Goal: Information Seeking & Learning: Understand process/instructions

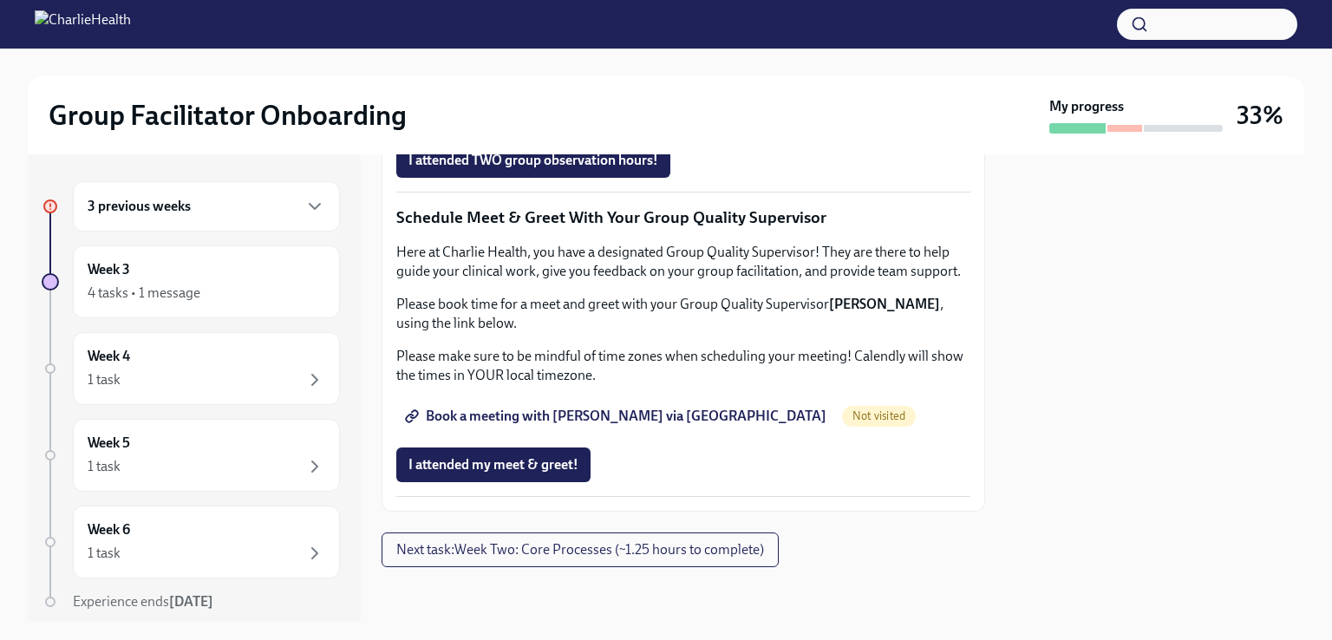
scroll to position [1319, 0]
click at [156, 279] on div "Week 3 4 tasks • 1 message" at bounding box center [207, 281] width 238 height 43
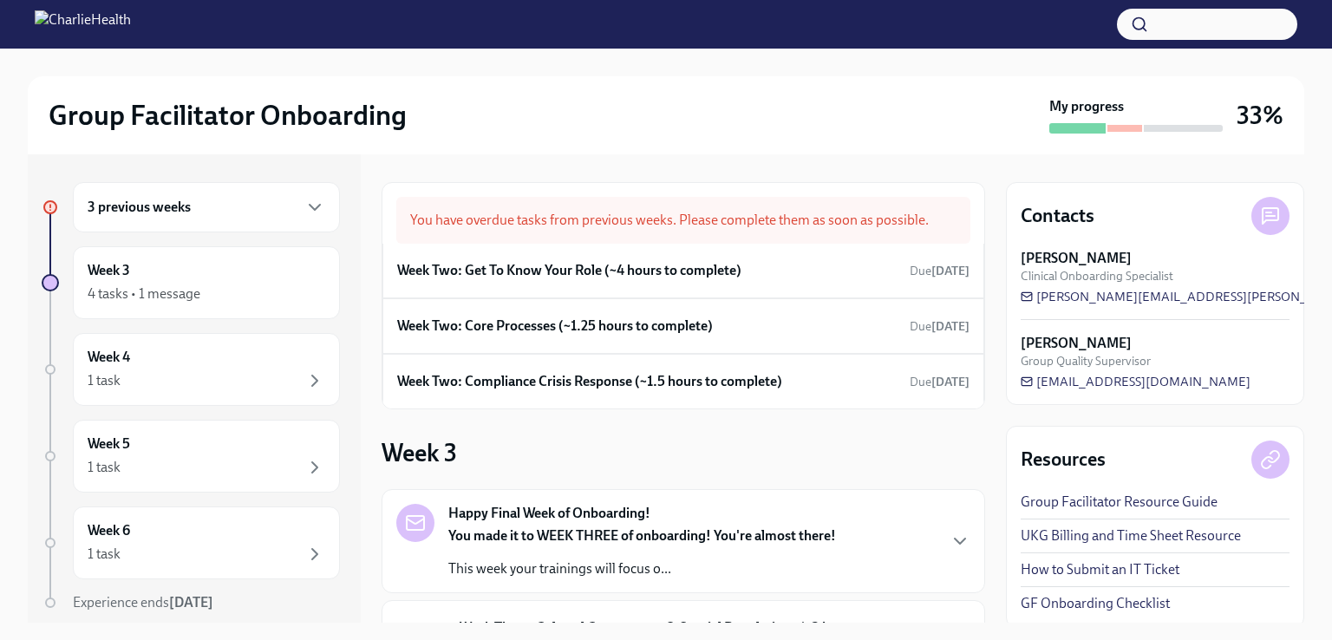
click at [427, 284] on div "Week Two: Get To Know Your Role (~4 hours to complete) Due [DATE]" at bounding box center [683, 271] width 602 height 55
click at [726, 278] on h6 "Week Two: Get To Know Your Role (~4 hours to complete)" at bounding box center [569, 270] width 344 height 19
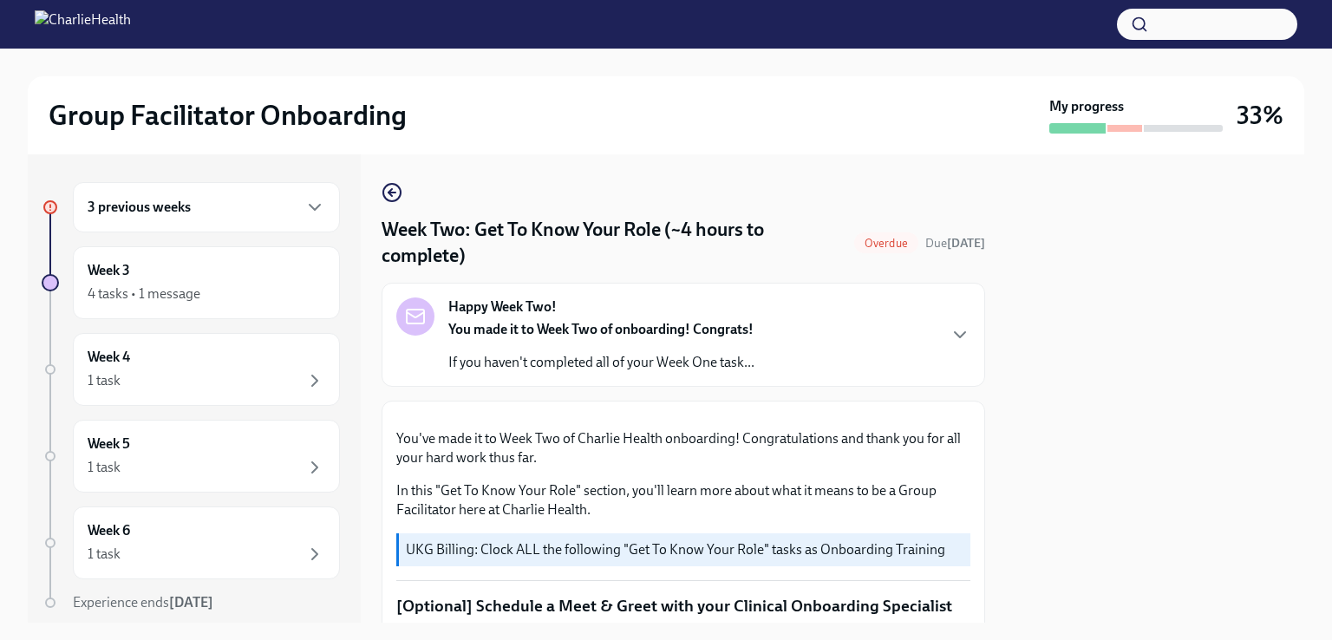
drag, startPoint x: 710, startPoint y: 470, endPoint x: 584, endPoint y: 292, distance: 218.2
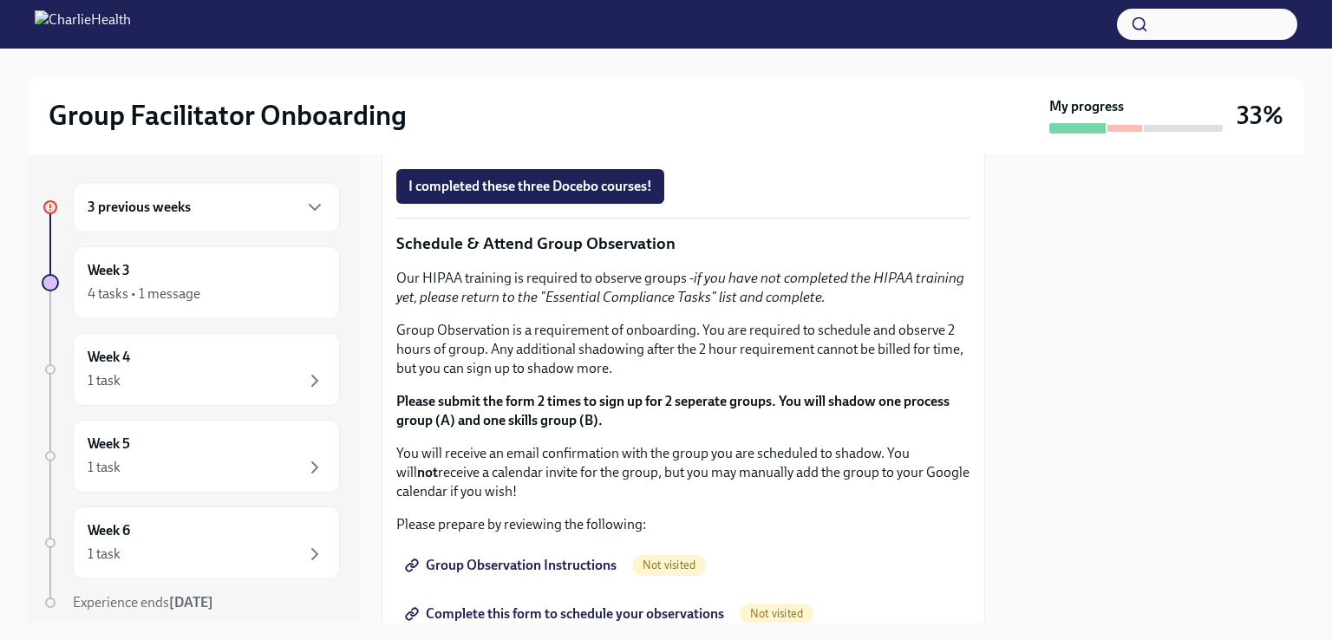
scroll to position [878, 0]
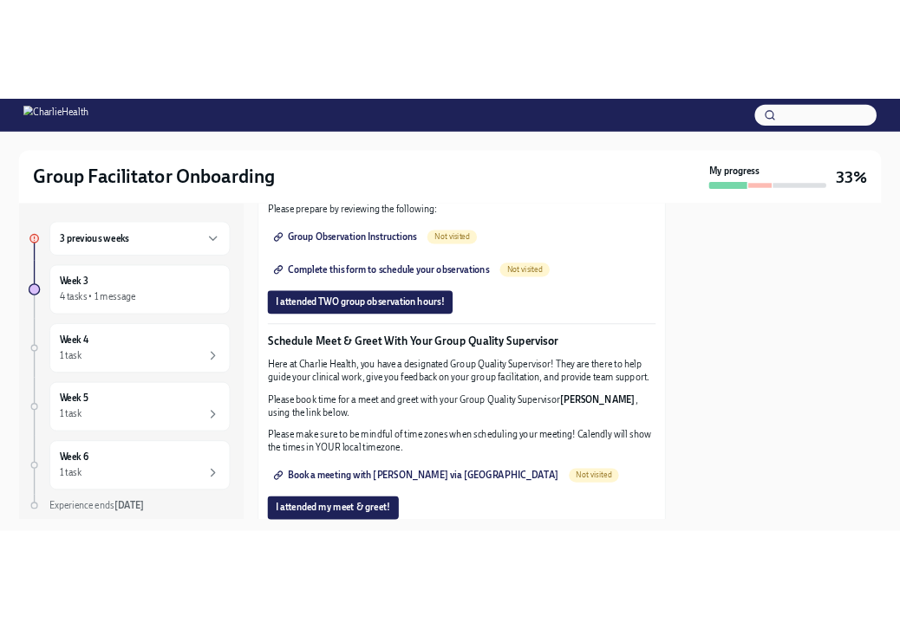
scroll to position [1315, 0]
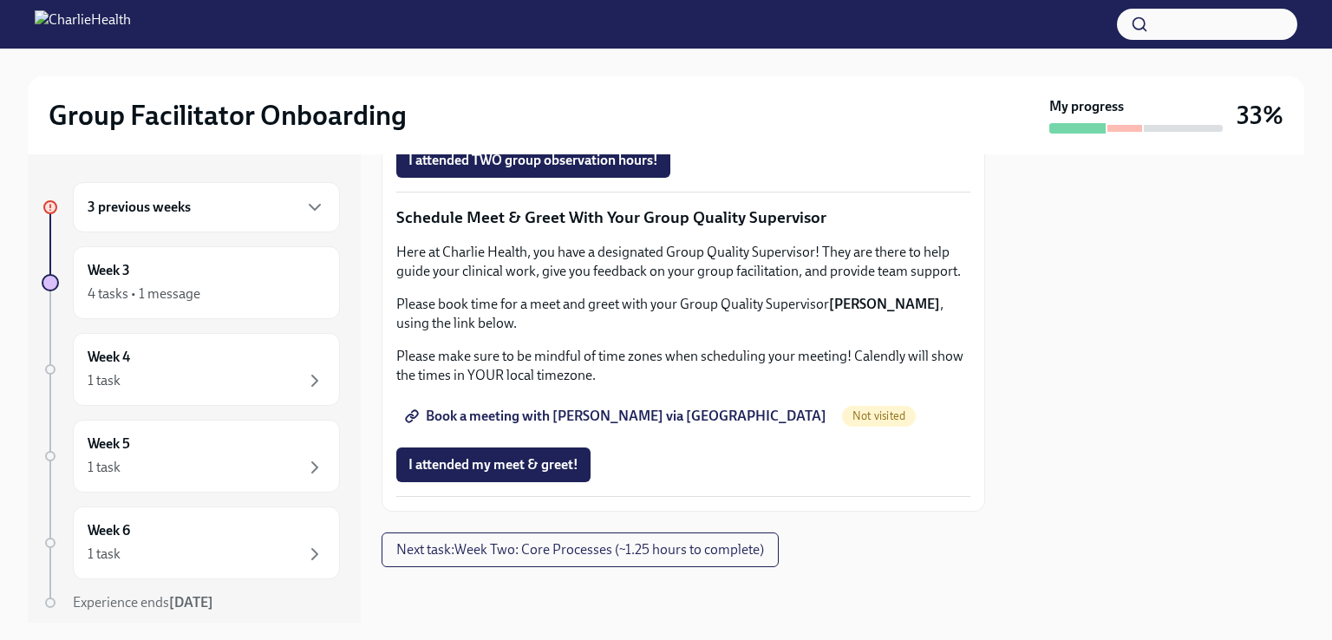
click at [590, 72] on span "Group Observation Instructions" at bounding box center [512, 63] width 208 height 17
